Goal: Task Accomplishment & Management: Use online tool/utility

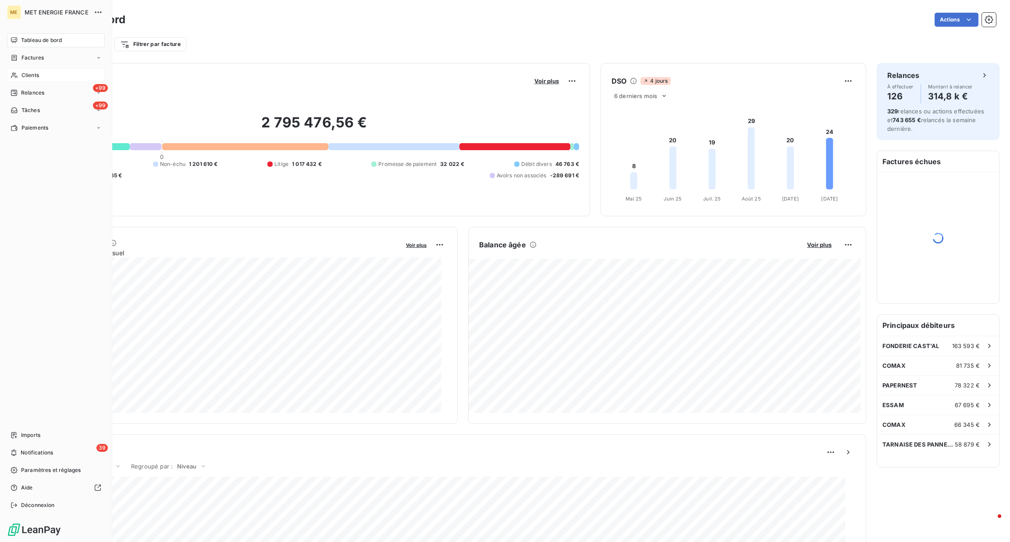
click at [25, 71] on span "Clients" at bounding box center [30, 75] width 18 height 8
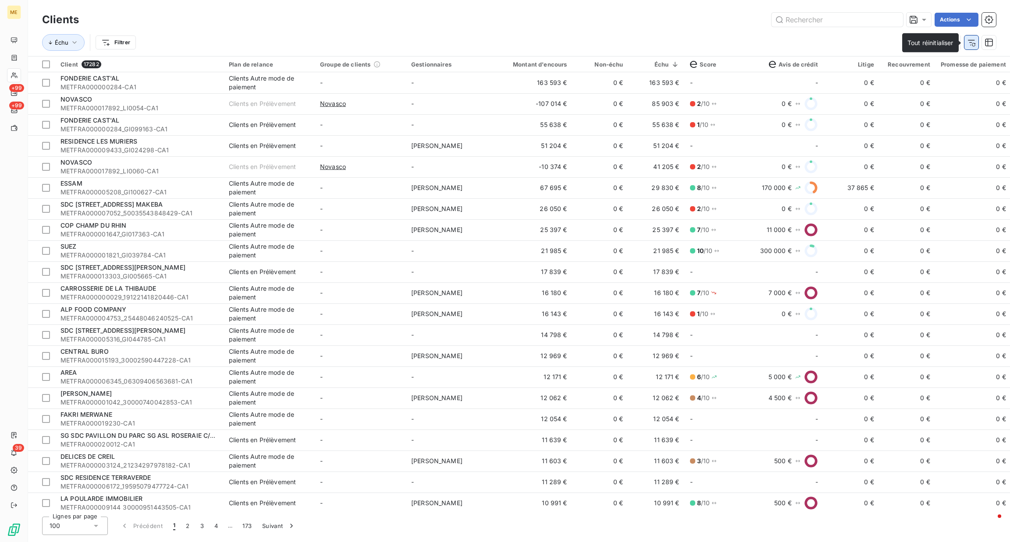
click at [978, 45] on button "button" at bounding box center [971, 42] width 14 height 14
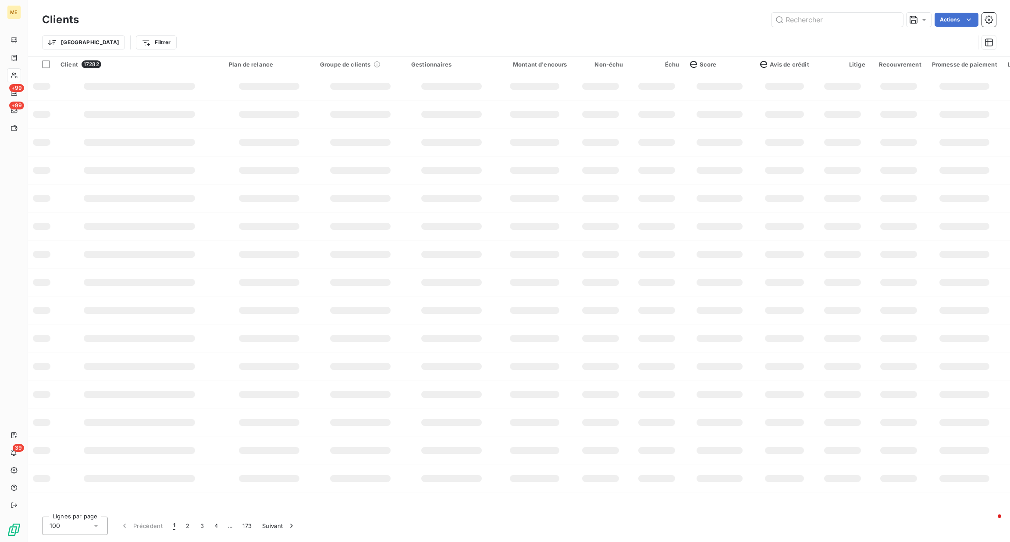
click at [956, 43] on div "Trier Filtrer" at bounding box center [508, 42] width 932 height 17
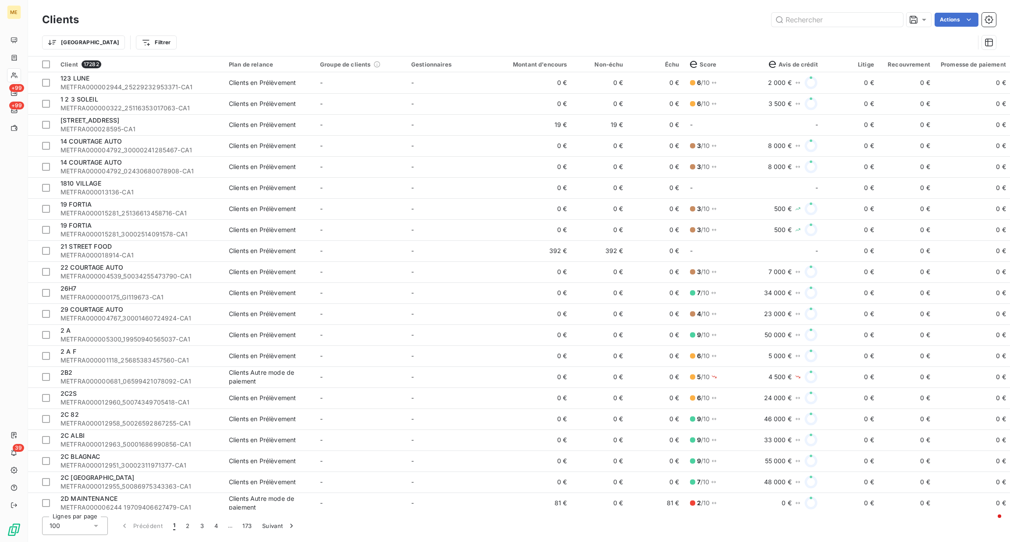
click at [980, 42] on div at bounding box center [987, 42] width 18 height 14
click at [985, 42] on icon "button" at bounding box center [989, 43] width 8 height 8
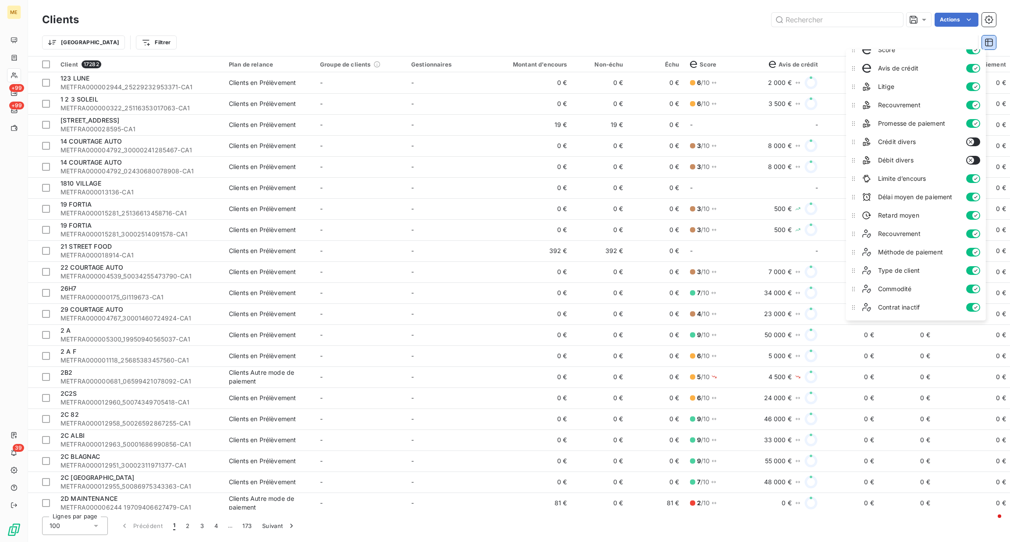
scroll to position [25, 0]
click at [801, 30] on div "Trier Filtrer" at bounding box center [519, 42] width 954 height 27
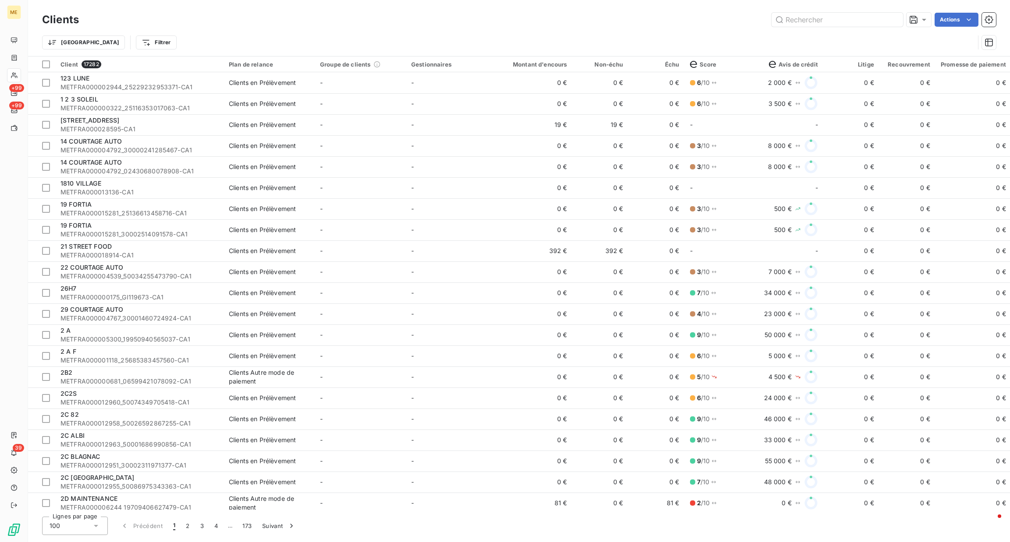
drag, startPoint x: 453, startPoint y: 504, endPoint x: 478, endPoint y: 508, distance: 25.7
click at [478, 508] on div "Client 17282 Plan de relance Groupe de clients Gestionnaires Montant d'encours …" at bounding box center [519, 284] width 982 height 454
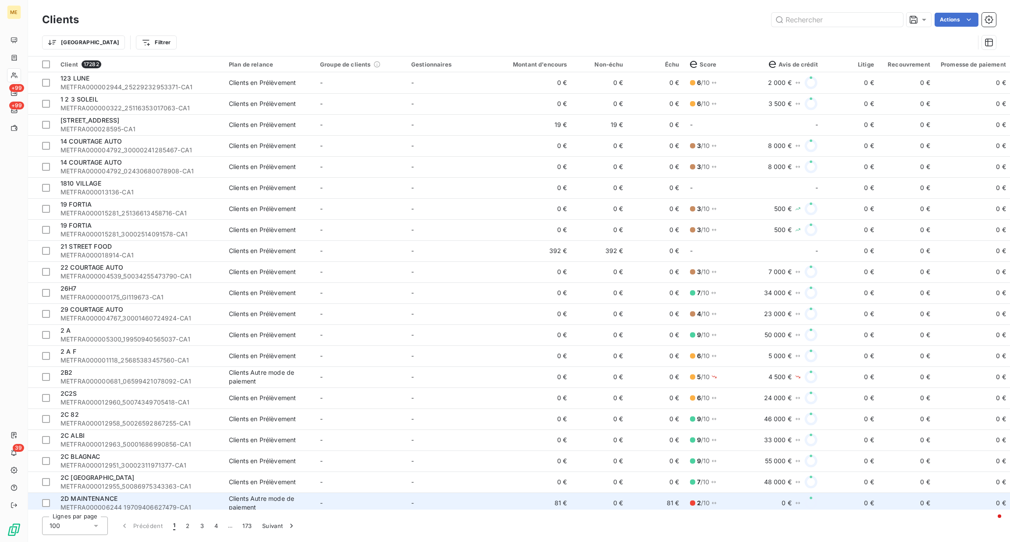
drag, startPoint x: 479, startPoint y: 511, endPoint x: 537, endPoint y: 506, distance: 58.5
click at [538, 506] on div "Clients Actions Trier Filtrer Client 17282 Plan de relance Groupe de clients Ge…" at bounding box center [519, 271] width 982 height 542
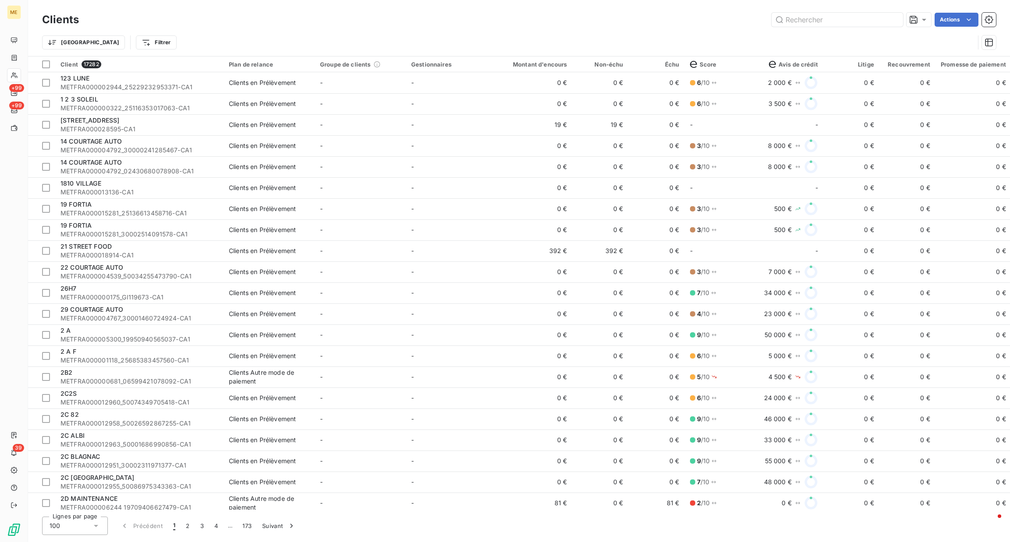
drag, startPoint x: 496, startPoint y: 510, endPoint x: 559, endPoint y: 509, distance: 63.1
click at [559, 509] on div "Client 17282 Plan de relance Groupe de clients Gestionnaires Montant d'encours …" at bounding box center [519, 284] width 982 height 454
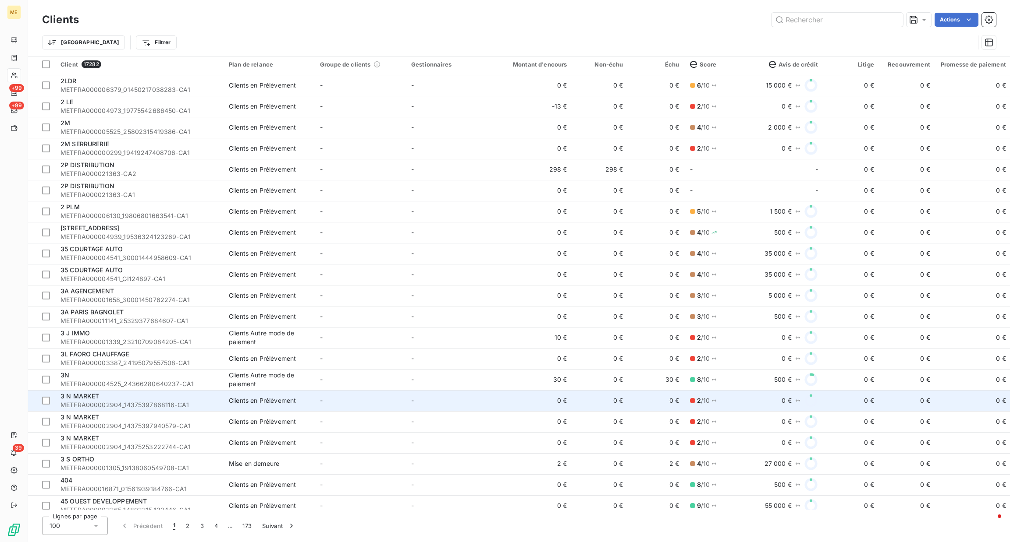
scroll to position [0, 0]
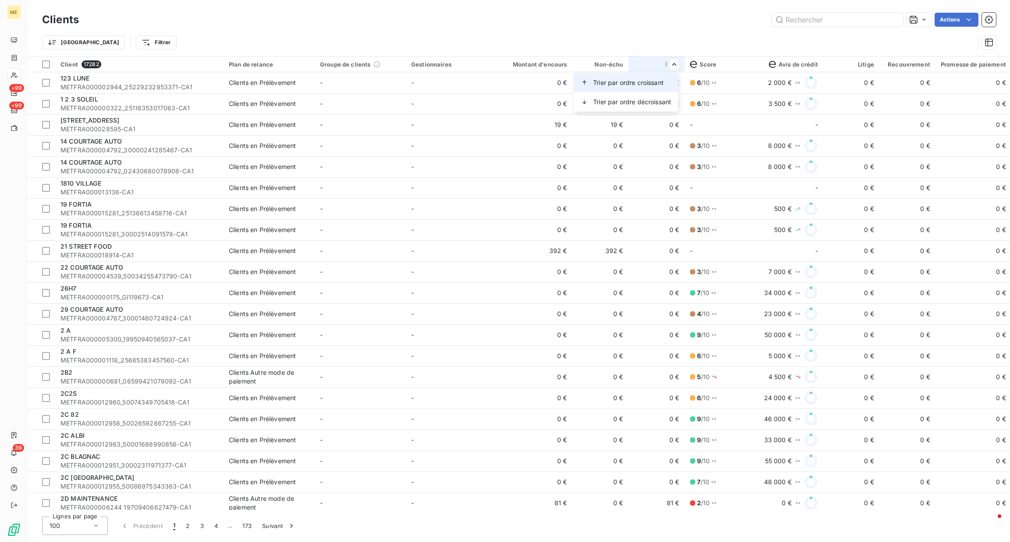
click at [650, 84] on span "Trier par ordre croissant" at bounding box center [628, 82] width 71 height 9
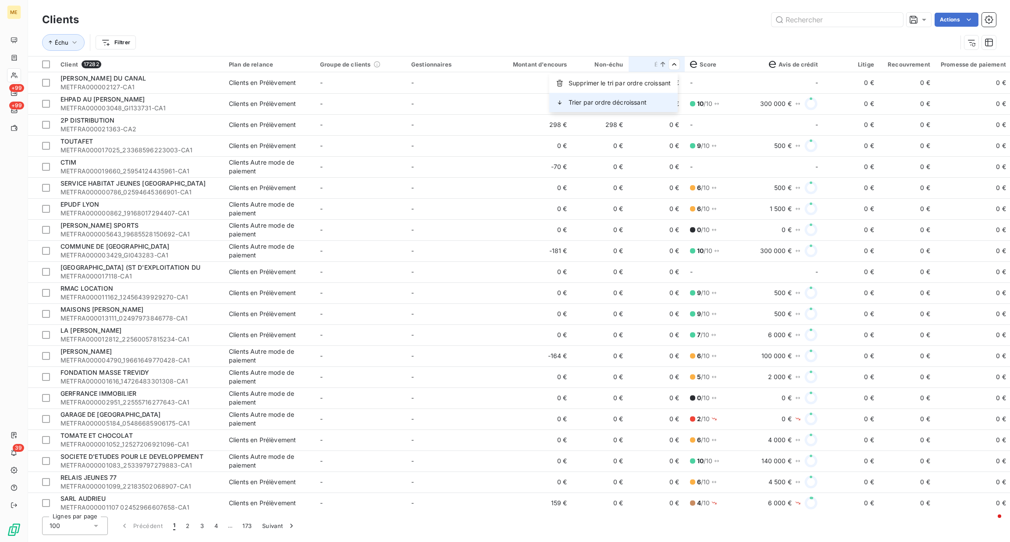
click at [656, 96] on div "Trier par ordre décroissant" at bounding box center [613, 102] width 128 height 19
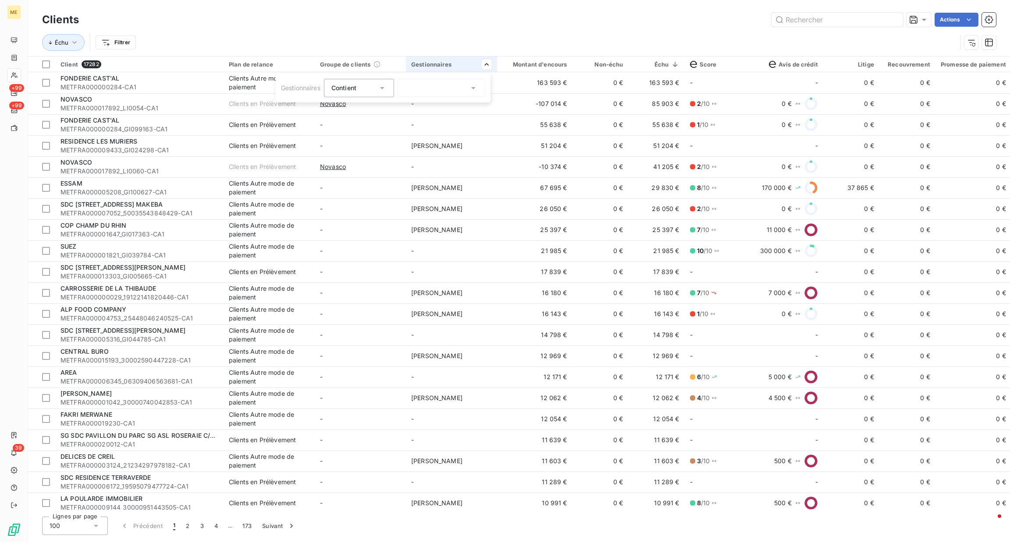
click at [446, 89] on div at bounding box center [441, 88] width 88 height 18
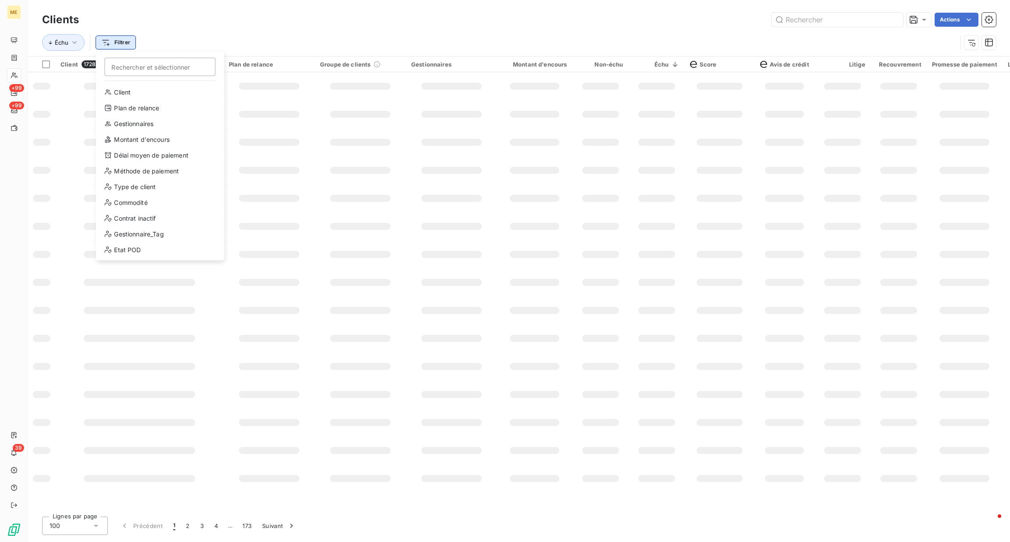
click at [134, 49] on html "ME +99 +99 39 Clients Actions Échu Filtrer Rechercher et sélectionner Client Pl…" at bounding box center [505, 271] width 1010 height 542
click at [139, 122] on div "Gestionnaires" at bounding box center [159, 124] width 121 height 14
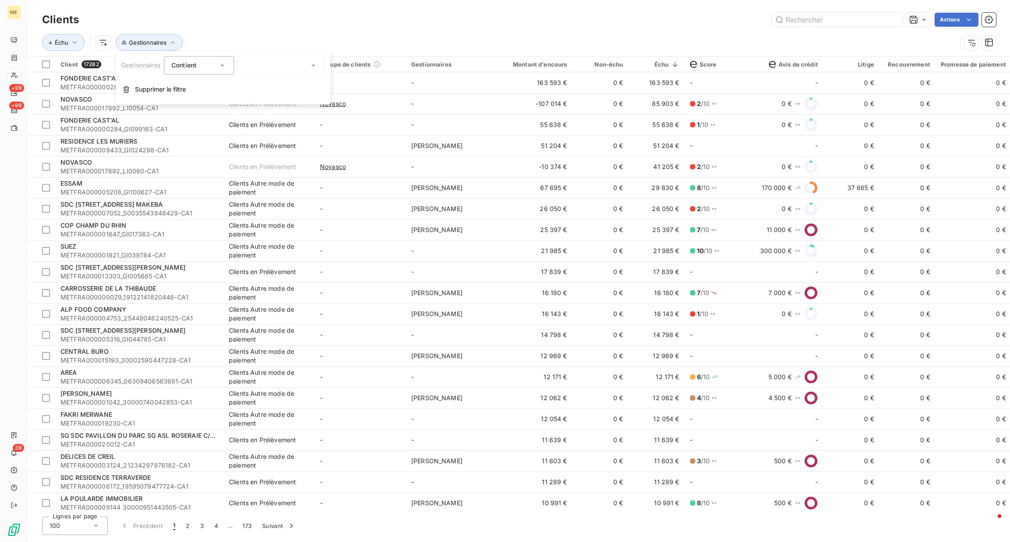
click at [256, 60] on div at bounding box center [282, 65] width 88 height 18
click at [222, 68] on icon at bounding box center [222, 65] width 9 height 9
click at [240, 45] on div "Échu Gestionnaires" at bounding box center [499, 42] width 915 height 17
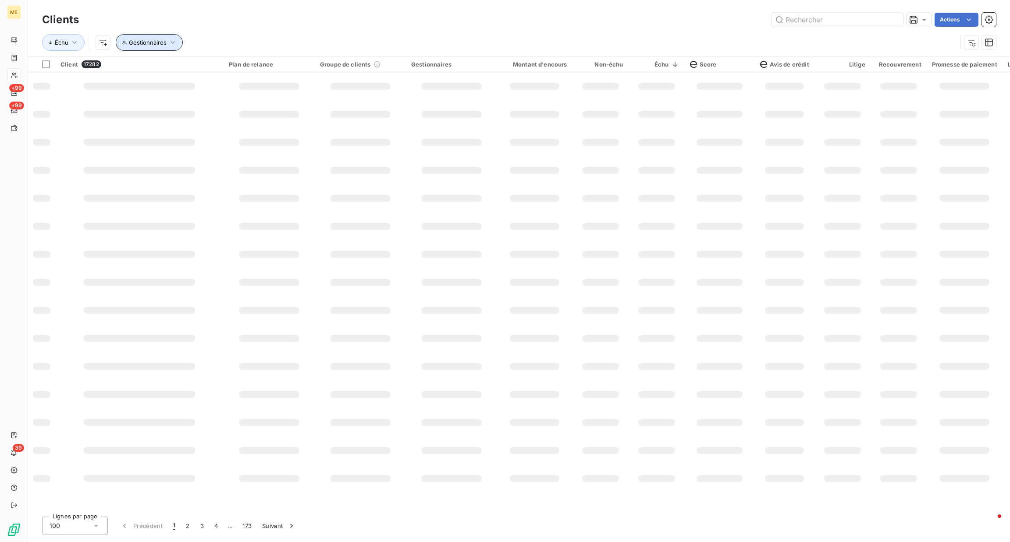
click at [162, 45] on span "Gestionnaires" at bounding box center [148, 42] width 38 height 7
click at [144, 85] on span "Supprimer le filtre" at bounding box center [160, 89] width 51 height 9
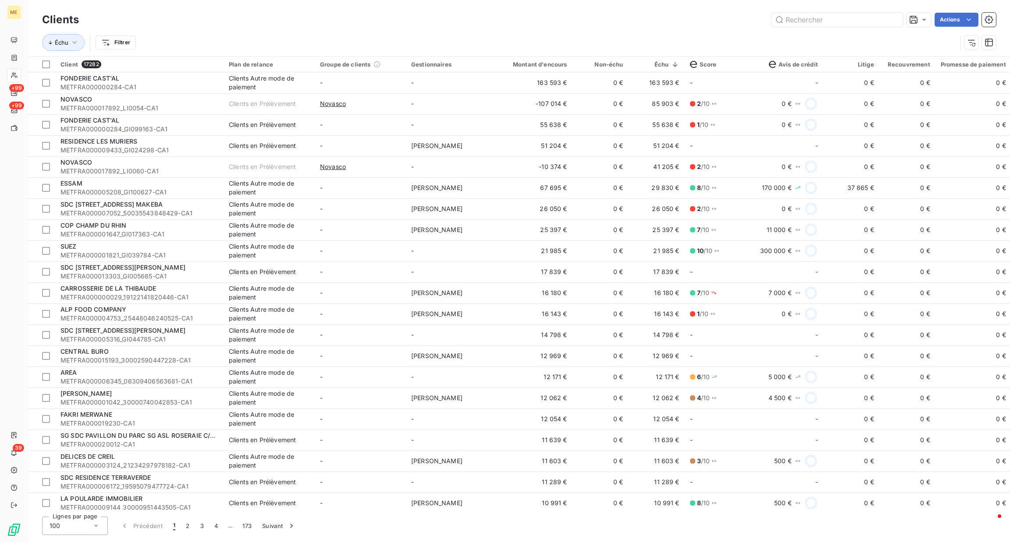
click at [140, 86] on span "METFRA000000284-CA1" at bounding box center [139, 87] width 158 height 9
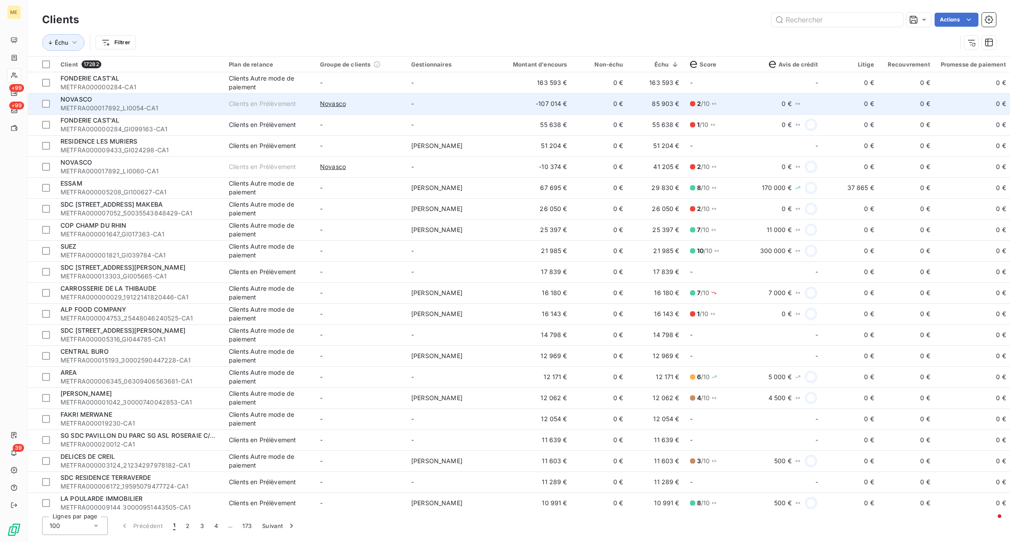
click at [143, 93] on td "NOVASCO METFRA000017892_LI0054-CA1" at bounding box center [139, 103] width 168 height 21
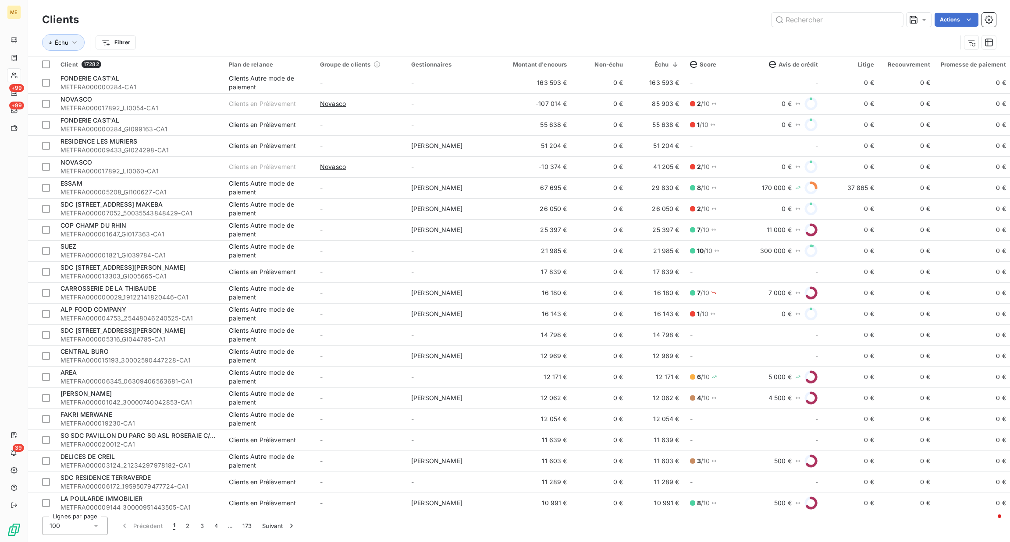
click at [132, 42] on html "ME +99 +99 39 Clients Actions Échu Filtrer Client 17282 Plan de relance Groupe …" at bounding box center [505, 271] width 1010 height 542
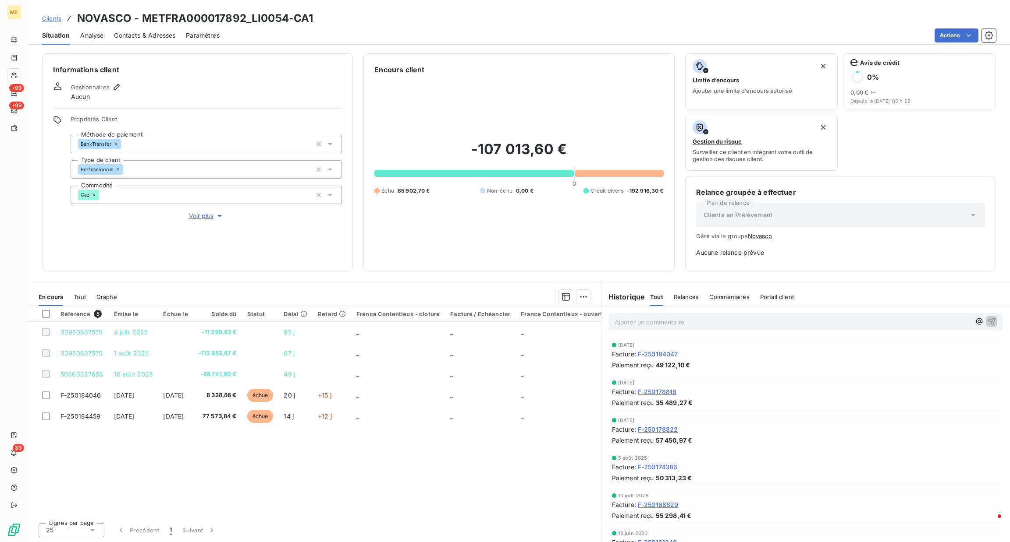
click at [55, 17] on span "Clients" at bounding box center [51, 18] width 19 height 7
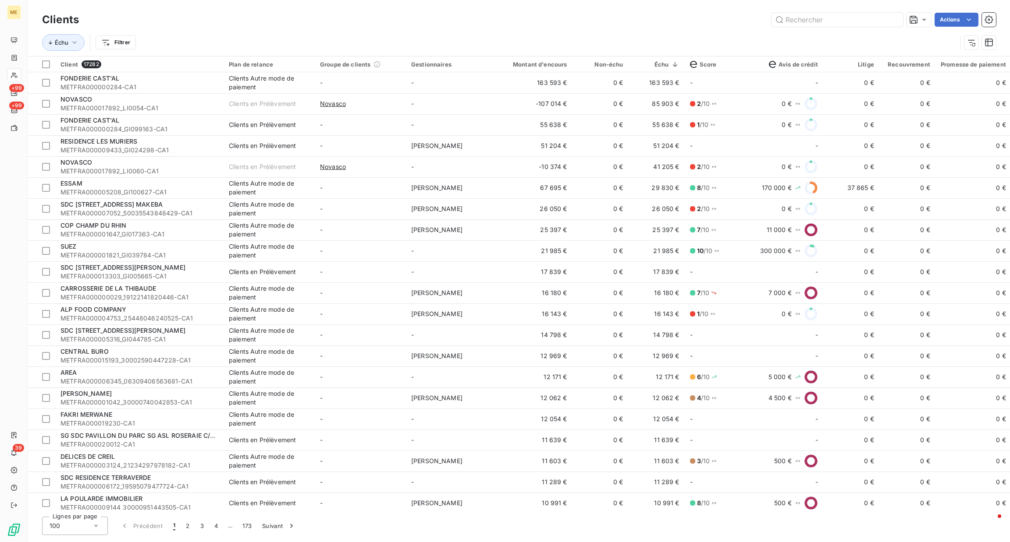
click at [122, 40] on html "ME +99 +99 39 Clients Actions Échu Filtrer Client 17282 Plan de relance Groupe …" at bounding box center [505, 271] width 1010 height 542
type input "g"
click at [146, 108] on div "Gestionnaire_Tag" at bounding box center [159, 108] width 121 height 14
click at [243, 58] on div at bounding box center [298, 65] width 126 height 18
type input "xav"
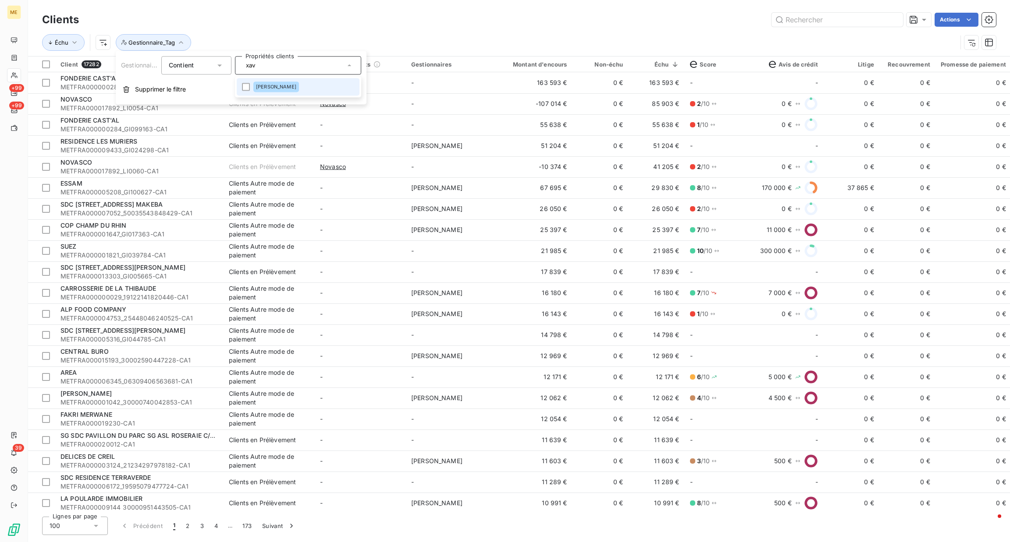
click at [280, 80] on li "[PERSON_NAME]" at bounding box center [298, 87] width 123 height 18
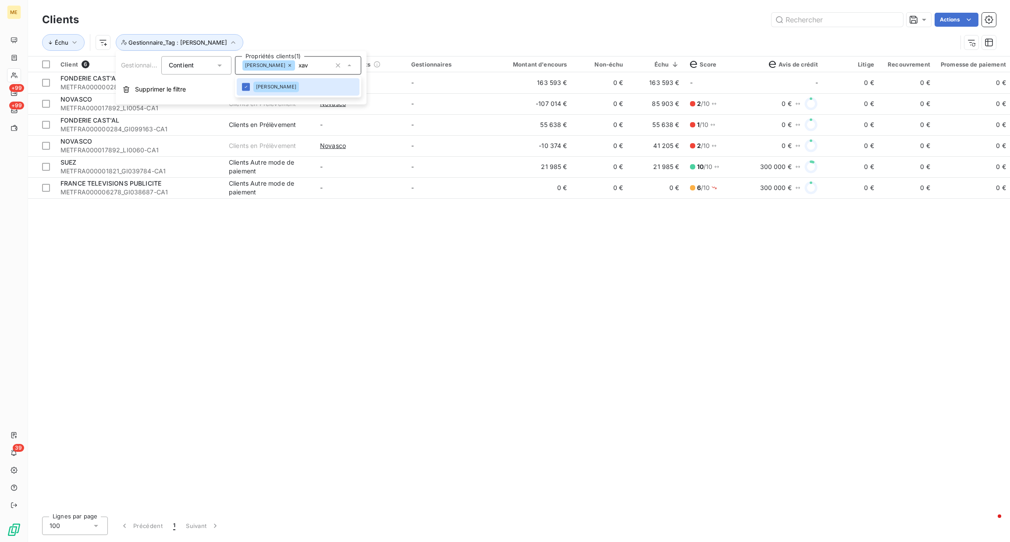
click at [499, 35] on div "Échu Gestionnaire_Tag : [PERSON_NAME]" at bounding box center [499, 42] width 915 height 17
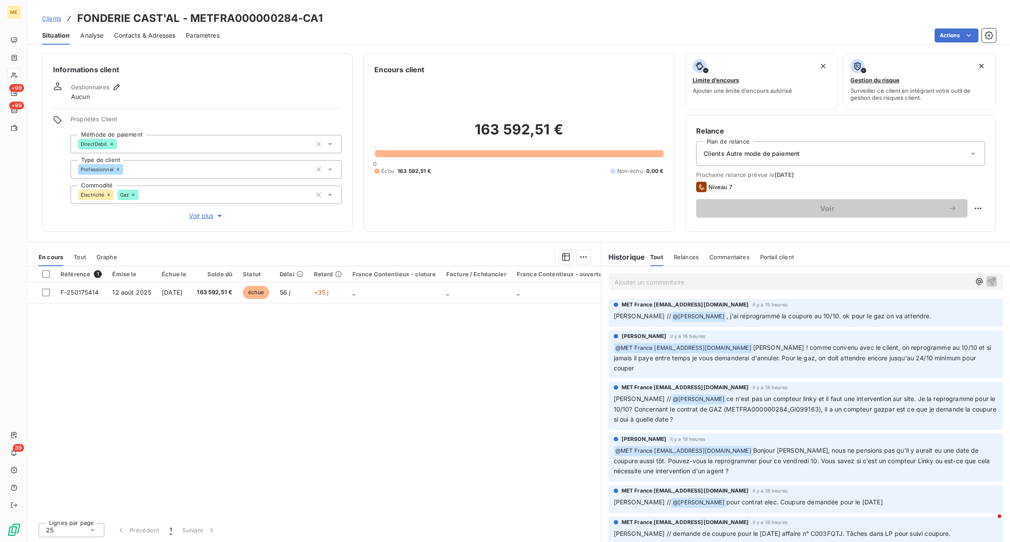
click at [44, 16] on span "Clients" at bounding box center [51, 18] width 19 height 7
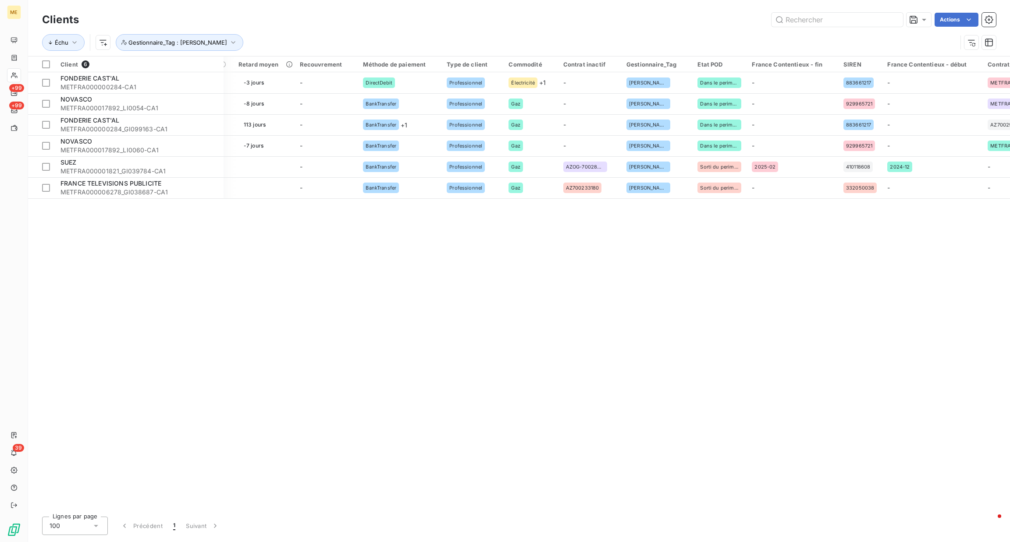
scroll to position [0, 944]
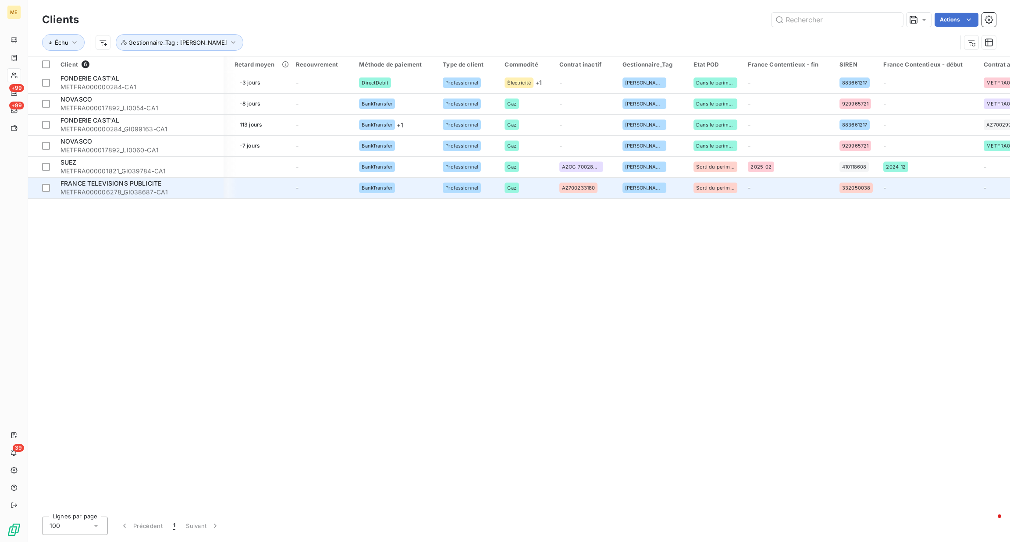
click at [293, 181] on td "-" at bounding box center [323, 187] width 64 height 21
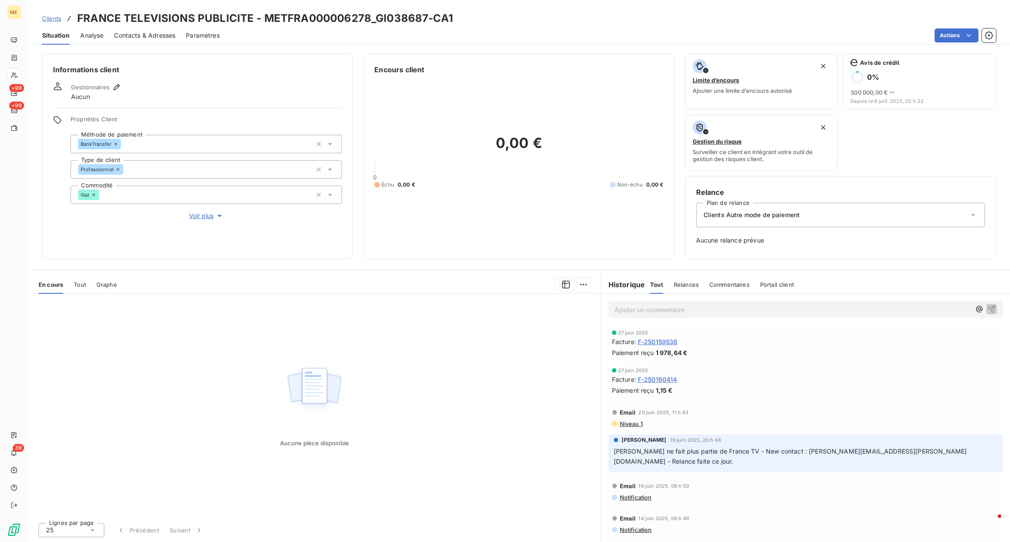
click at [195, 218] on span "Voir plus" at bounding box center [206, 216] width 35 height 9
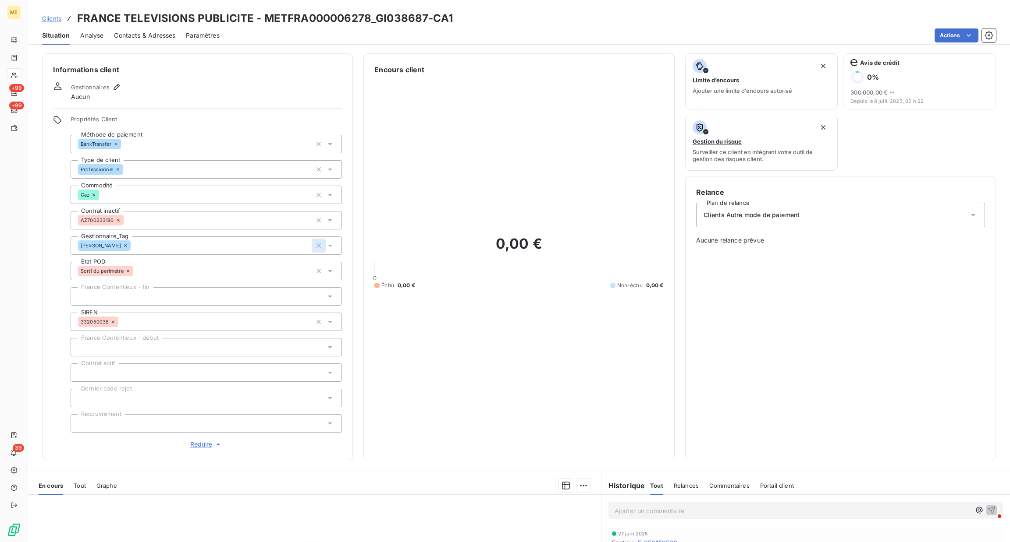
click at [319, 244] on icon "button" at bounding box center [318, 245] width 9 height 9
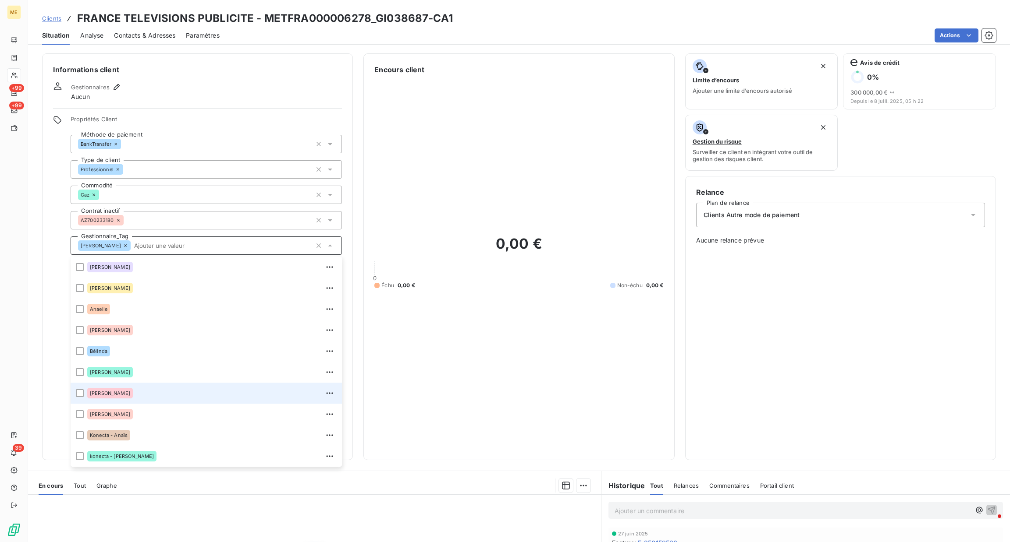
scroll to position [84, 0]
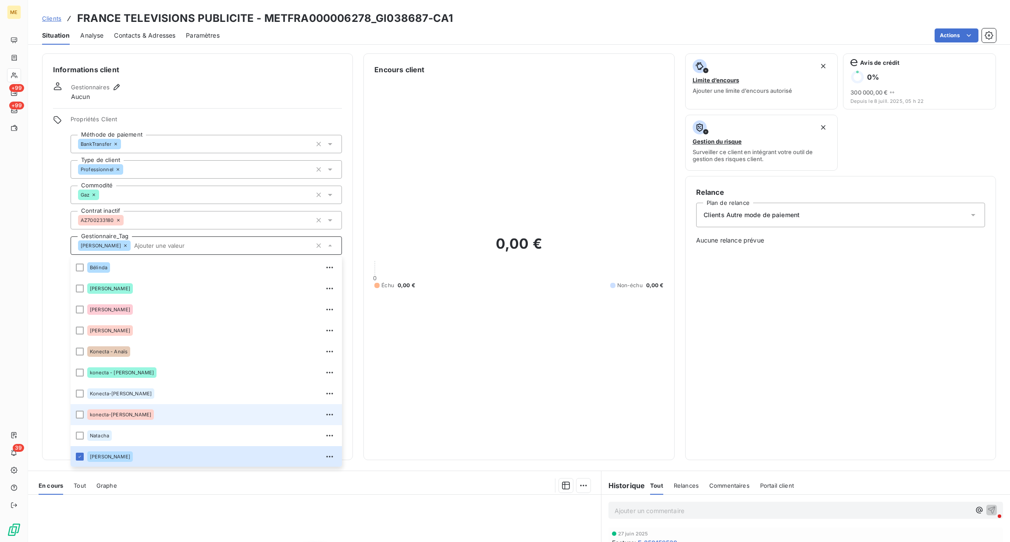
click at [80, 456] on div at bounding box center [80, 457] width 8 height 8
click at [347, 15] on h3 "FRANCE TELEVISIONS PUBLICITE - METFRA000006278_GI038687-CA1" at bounding box center [265, 19] width 376 height 16
click at [405, 353] on div "0,00 € 0 Échu 0,00 € Non-échu 0,00 €" at bounding box center [518, 262] width 289 height 375
click at [97, 245] on div "[PERSON_NAME]" at bounding box center [206, 246] width 271 height 18
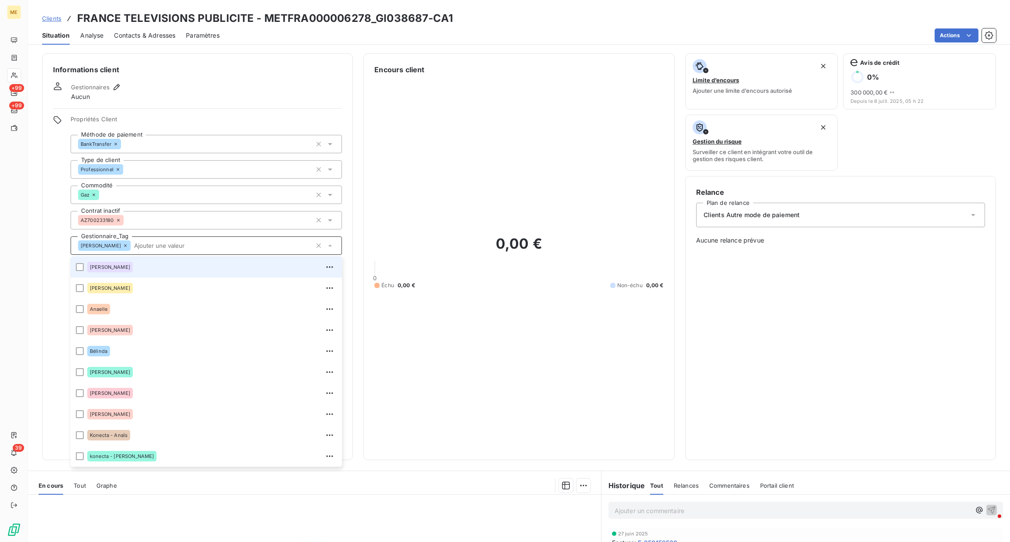
click at [464, 216] on div "0,00 € 0 Échu 0,00 € Non-échu 0,00 €" at bounding box center [518, 262] width 289 height 375
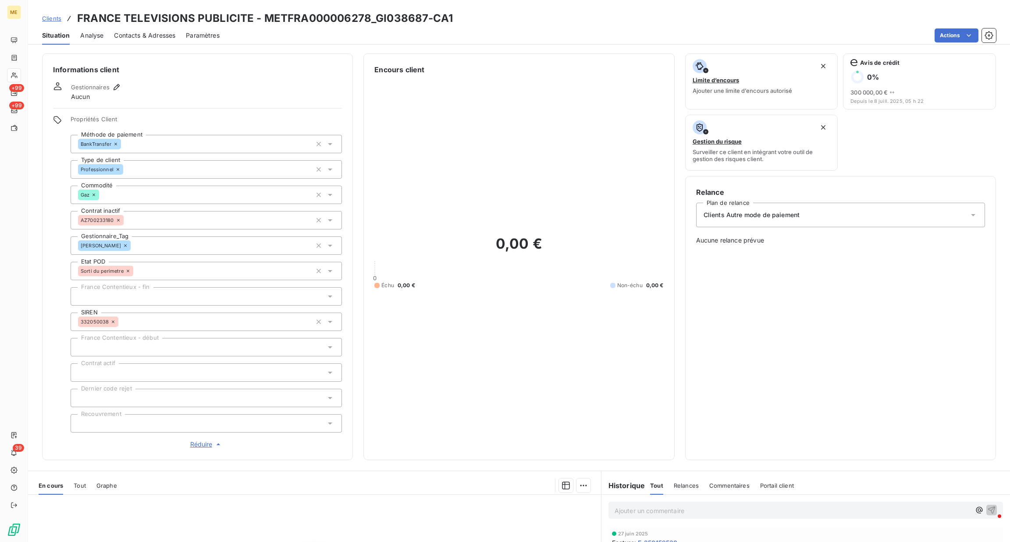
click at [123, 248] on icon at bounding box center [125, 245] width 5 height 5
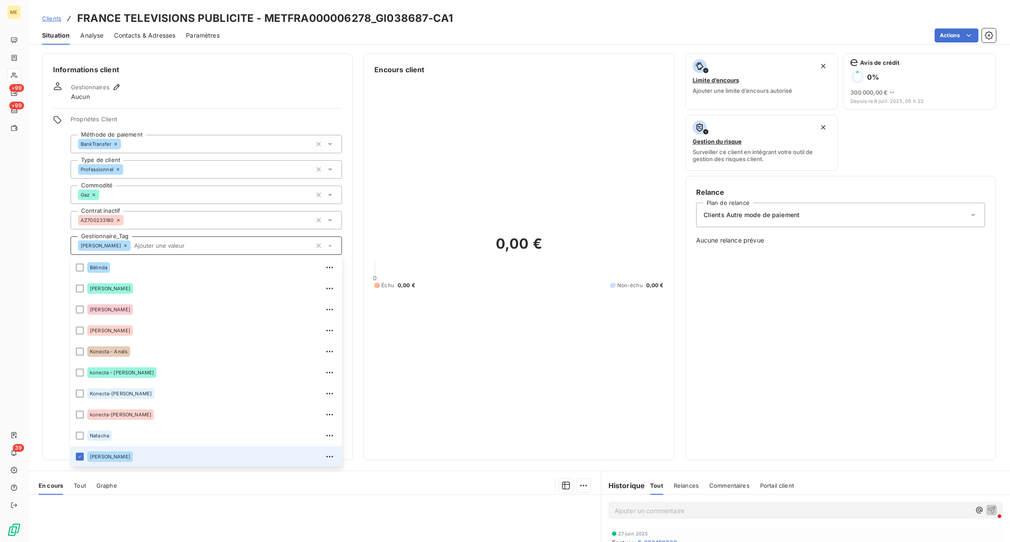
click at [325, 456] on icon "button" at bounding box center [329, 457] width 9 height 9
click at [78, 458] on div at bounding box center [80, 457] width 8 height 8
click at [466, 365] on div "0,00 € 0 Échu 0,00 € Non-échu 0,00 €" at bounding box center [518, 262] width 289 height 375
click at [314, 245] on div "[PERSON_NAME]" at bounding box center [206, 246] width 271 height 18
click at [312, 245] on input "text" at bounding box center [221, 246] width 181 height 8
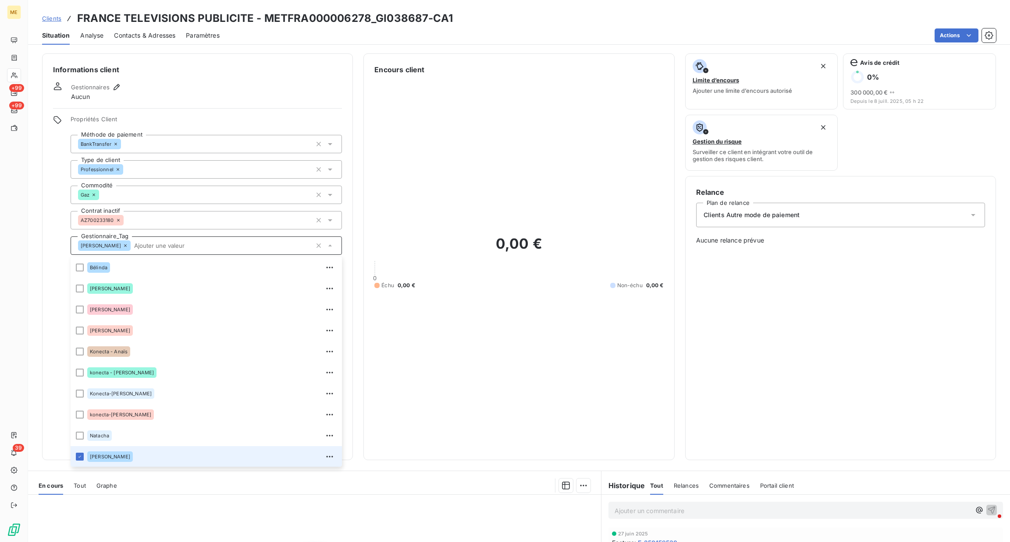
click at [314, 245] on div "[PERSON_NAME]" at bounding box center [206, 246] width 271 height 18
